Goal: Task Accomplishment & Management: Manage account settings

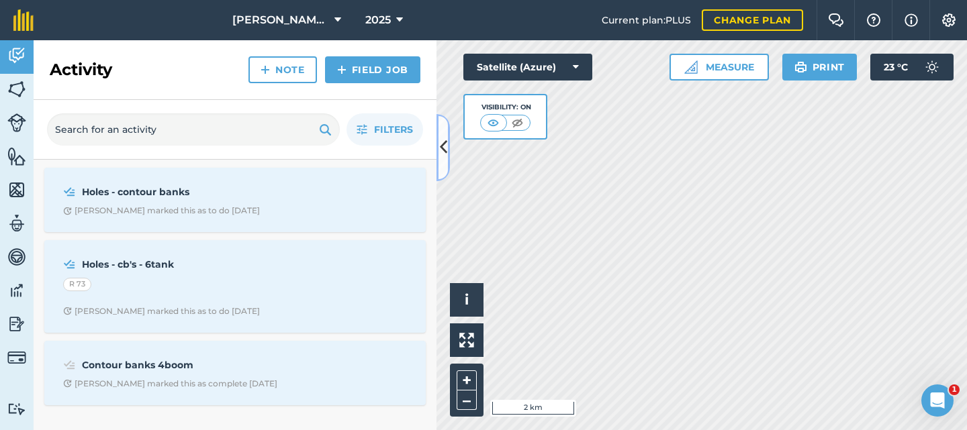
click at [443, 149] on icon at bounding box center [443, 147] width 7 height 23
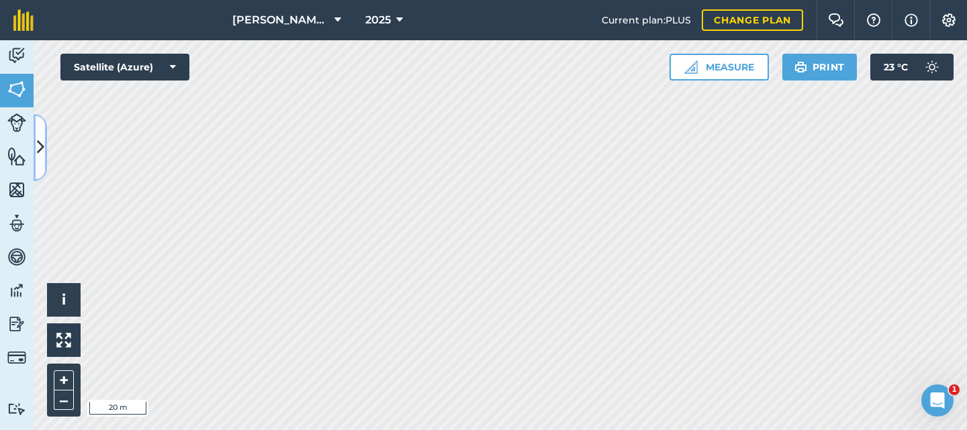
click at [42, 148] on icon at bounding box center [40, 147] width 7 height 23
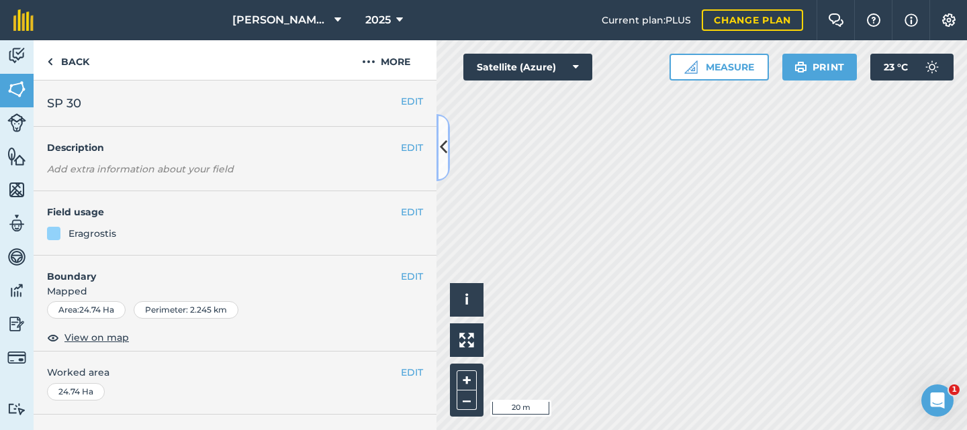
scroll to position [67, 0]
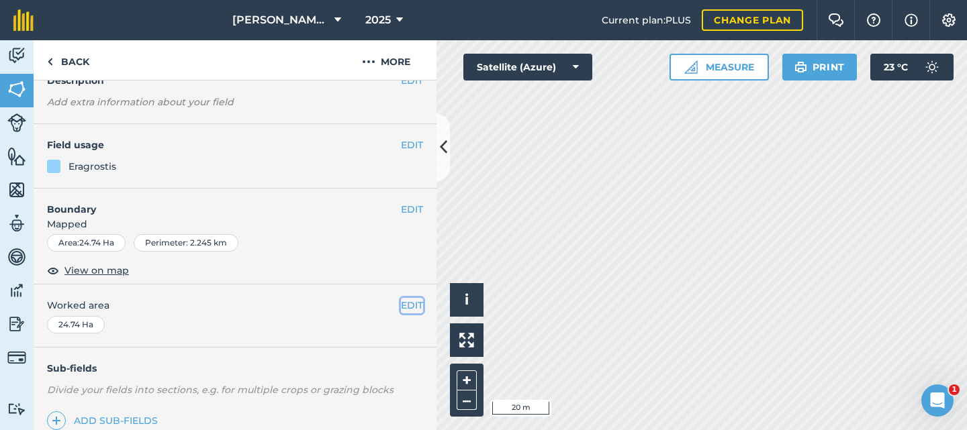
click at [401, 305] on button "EDIT" at bounding box center [412, 305] width 22 height 15
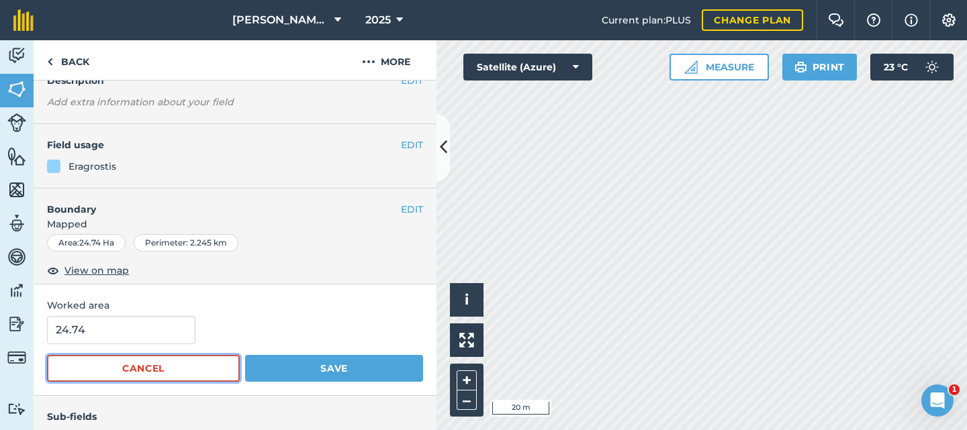
click at [190, 368] on button "Cancel" at bounding box center [143, 368] width 193 height 27
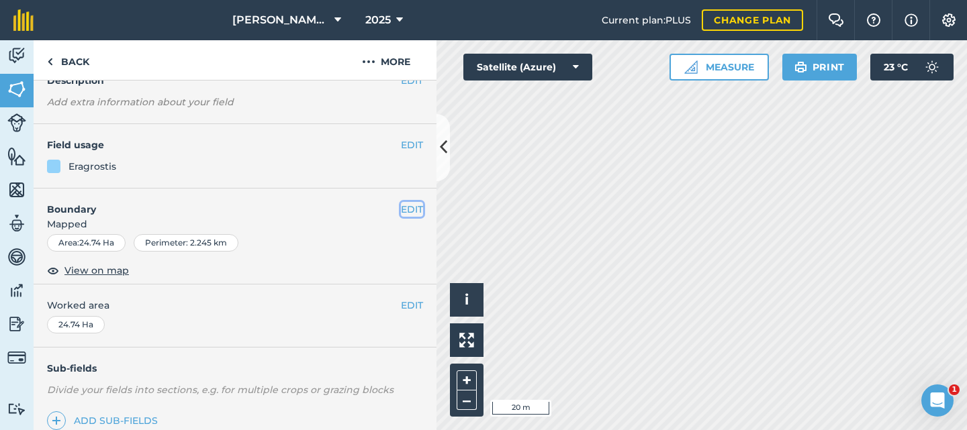
click at [401, 206] on button "EDIT" at bounding box center [412, 209] width 22 height 15
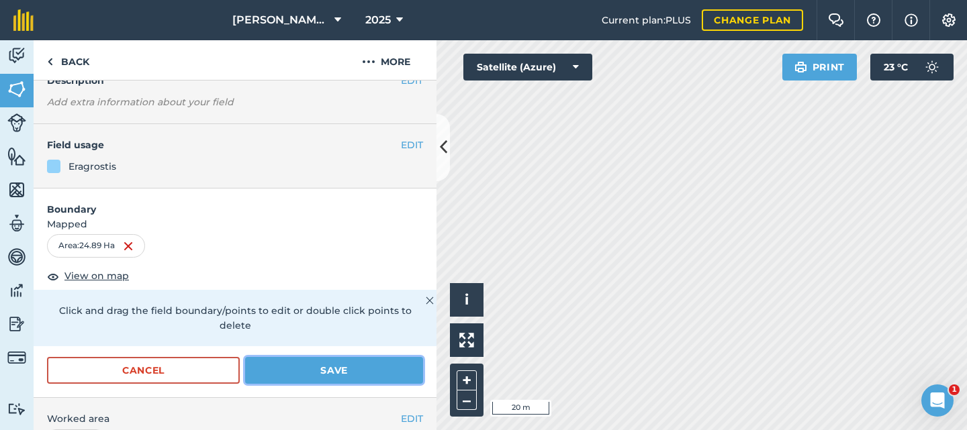
click at [329, 370] on button "Save" at bounding box center [334, 370] width 178 height 27
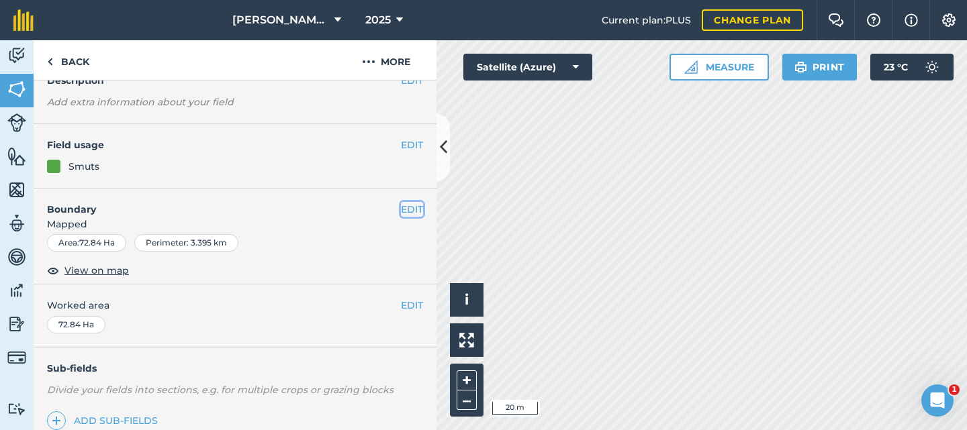
click at [403, 208] on button "EDIT" at bounding box center [412, 209] width 22 height 15
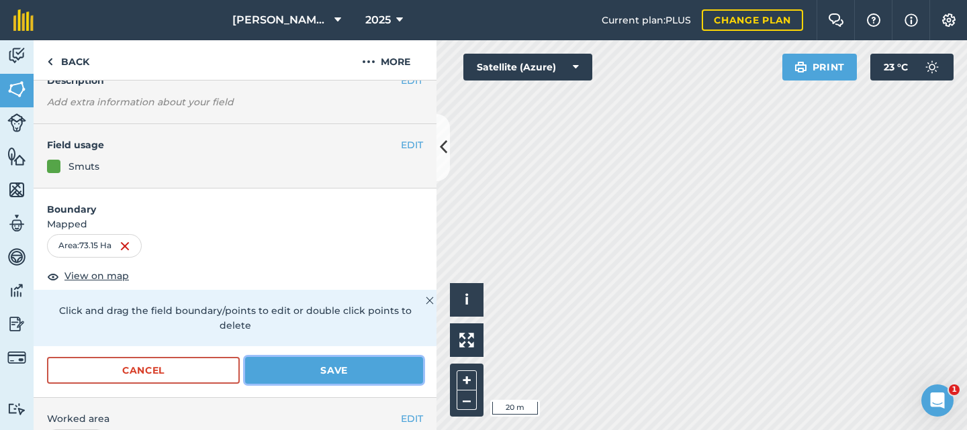
click at [280, 366] on button "Save" at bounding box center [334, 370] width 178 height 27
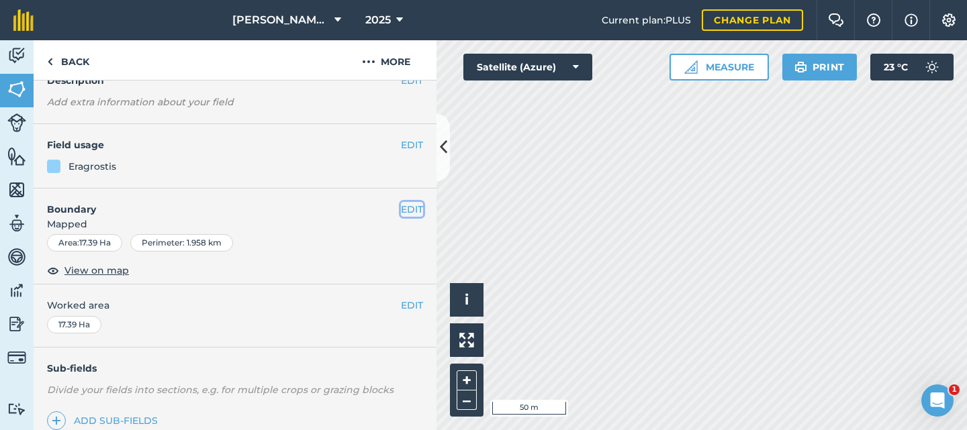
click at [401, 205] on button "EDIT" at bounding box center [412, 209] width 22 height 15
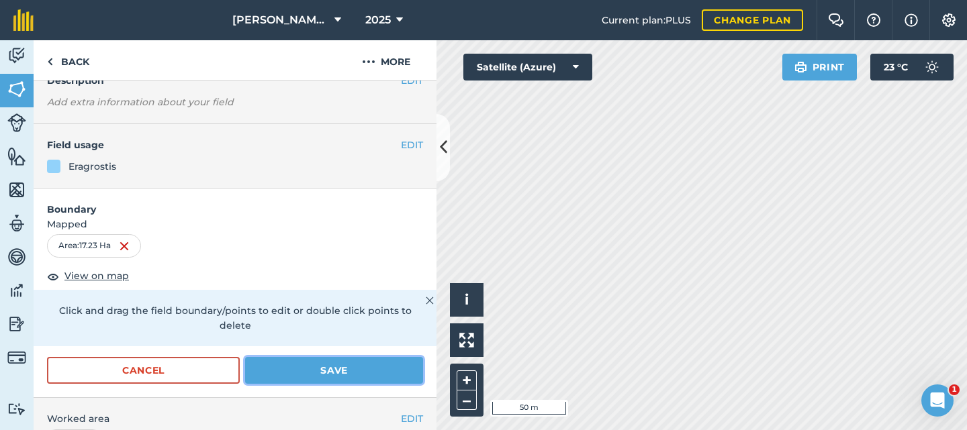
click at [330, 373] on button "Save" at bounding box center [334, 370] width 178 height 27
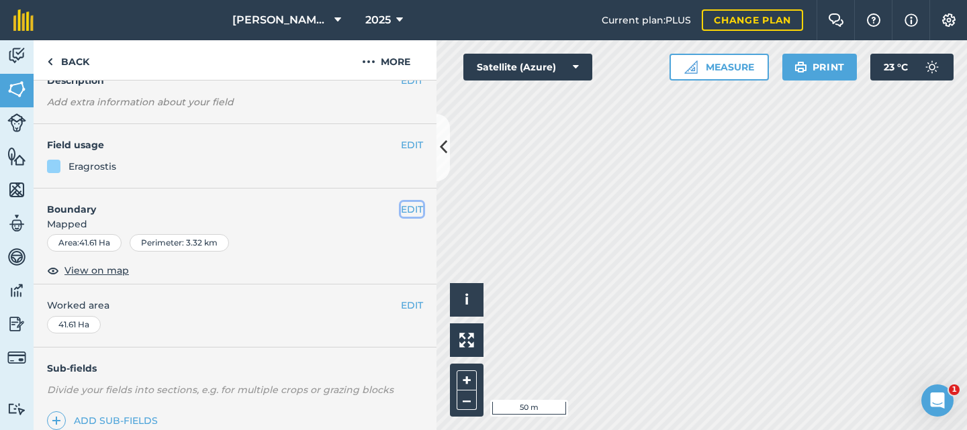
click at [403, 204] on button "EDIT" at bounding box center [412, 209] width 22 height 15
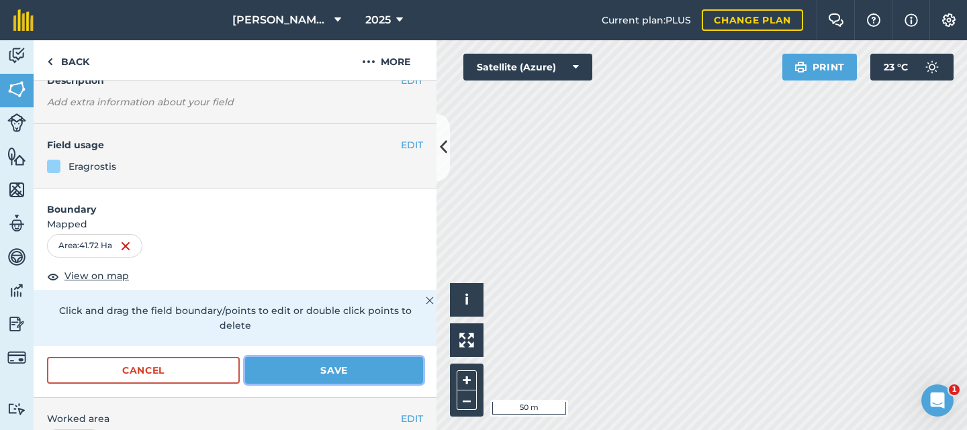
click at [309, 374] on button "Save" at bounding box center [334, 370] width 178 height 27
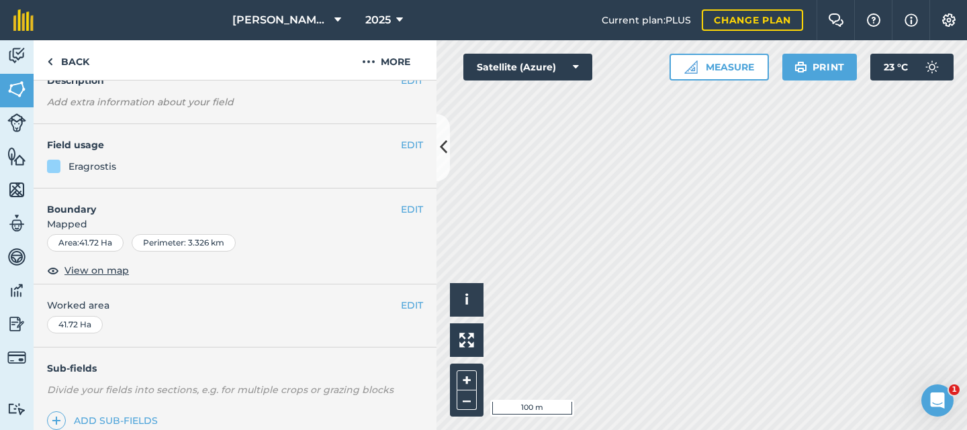
click at [708, 430] on html "[PERSON_NAME] Farms 2025 Current plan : PLUS Change plan Farm Chat Help Info Se…" at bounding box center [483, 215] width 967 height 430
click at [401, 209] on button "EDIT" at bounding box center [412, 209] width 22 height 15
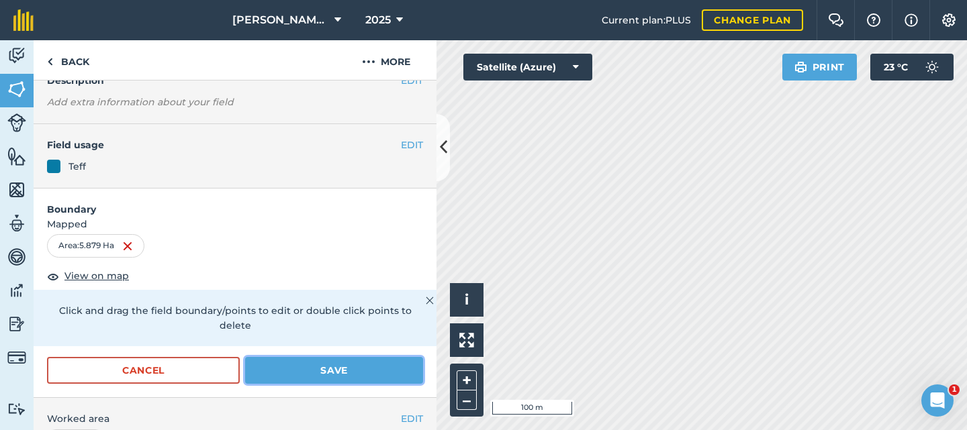
drag, startPoint x: 336, startPoint y: 366, endPoint x: 363, endPoint y: 364, distance: 26.9
click at [337, 366] on button "Save" at bounding box center [334, 370] width 178 height 27
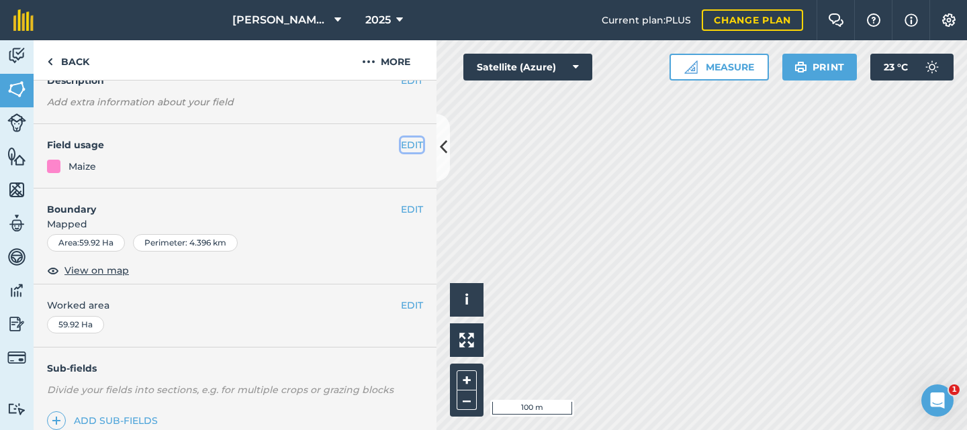
click at [401, 146] on button "EDIT" at bounding box center [412, 145] width 22 height 15
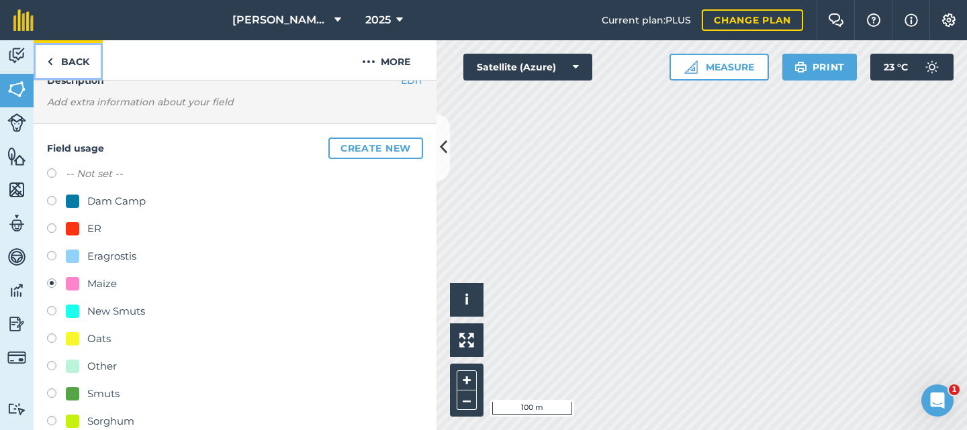
click at [50, 58] on img at bounding box center [50, 62] width 6 height 16
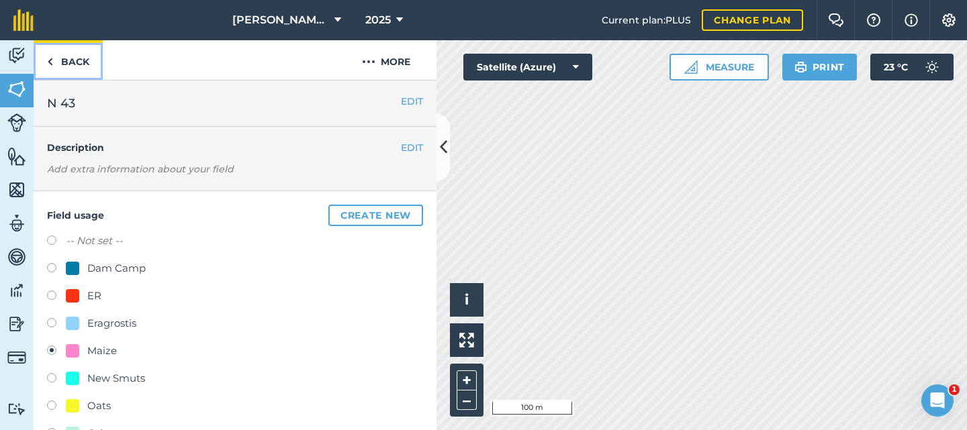
click at [77, 60] on link "Back" at bounding box center [68, 60] width 69 height 40
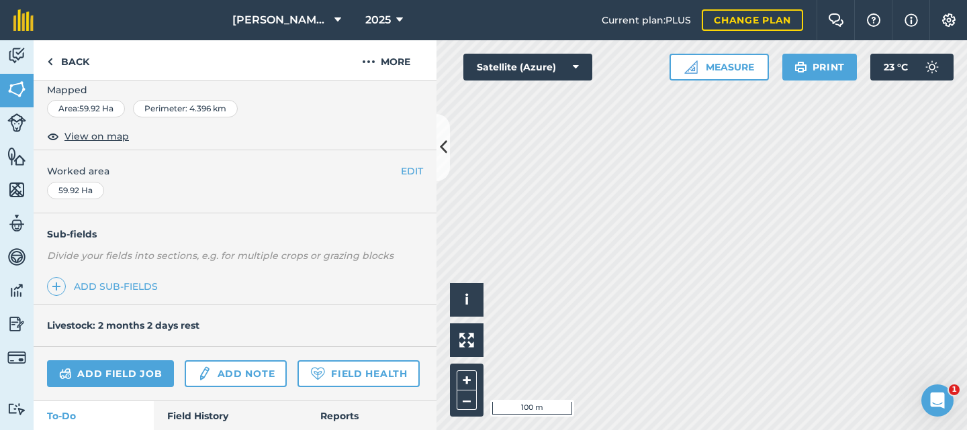
scroll to position [67, 0]
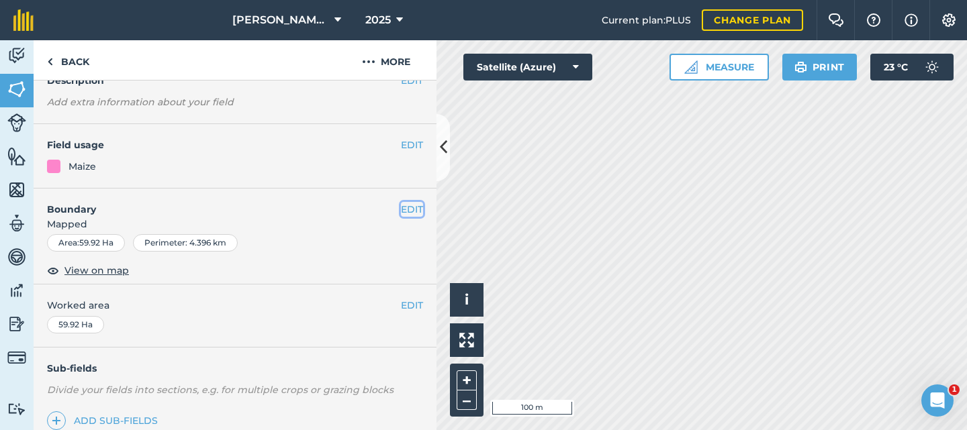
click at [402, 207] on button "EDIT" at bounding box center [412, 209] width 22 height 15
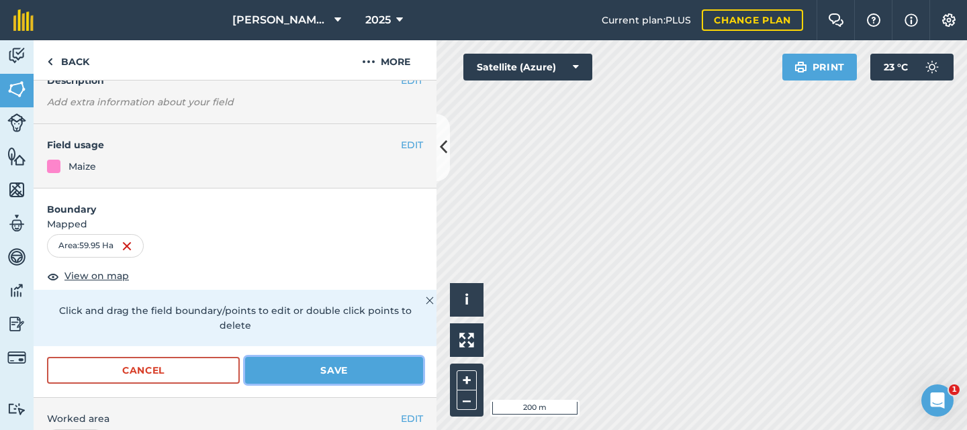
click at [301, 367] on button "Save" at bounding box center [334, 370] width 178 height 27
